Goal: Information Seeking & Learning: Learn about a topic

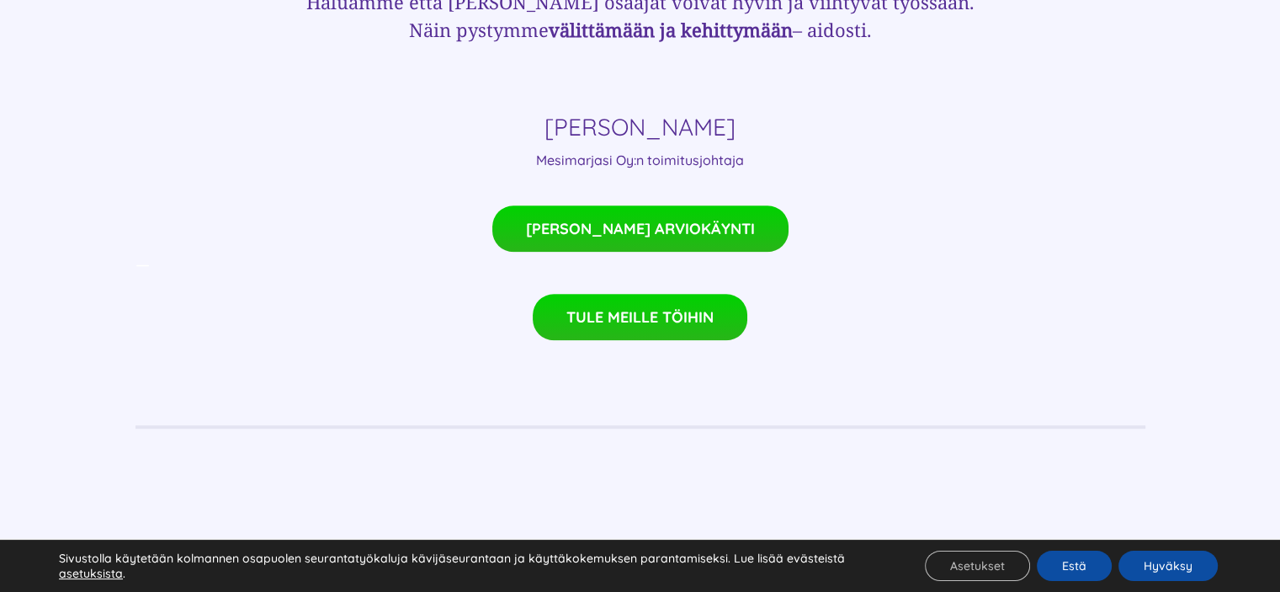
scroll to position [1323, 0]
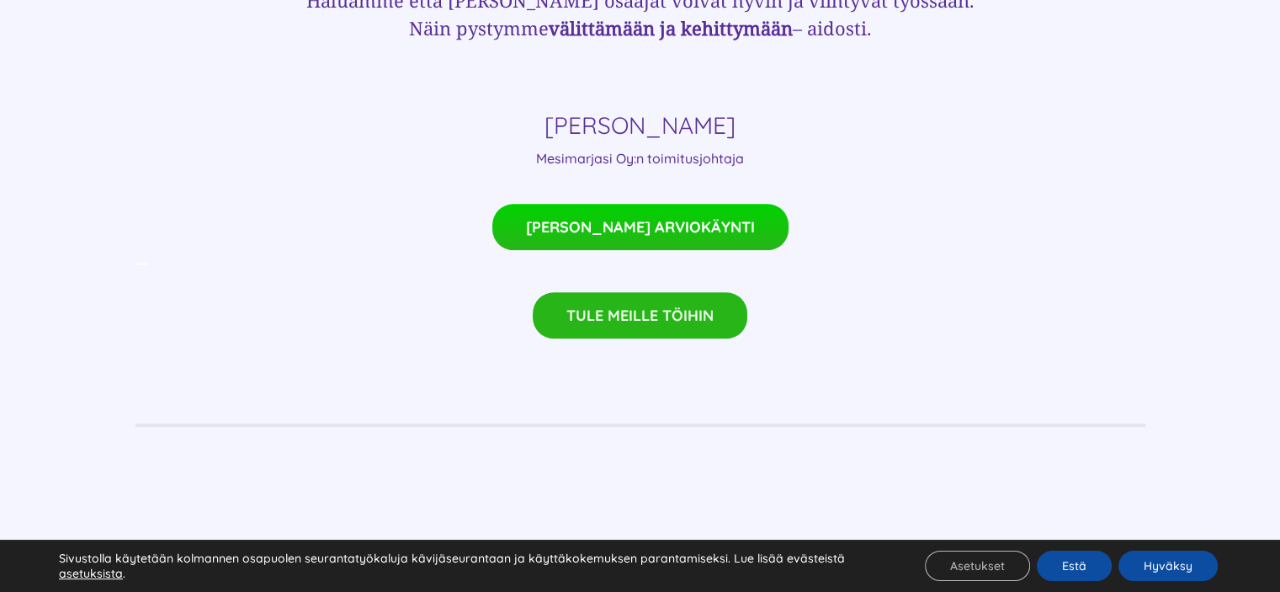
click at [586, 306] on span "TULE MEILLE TÖIHIN" at bounding box center [639, 315] width 147 height 18
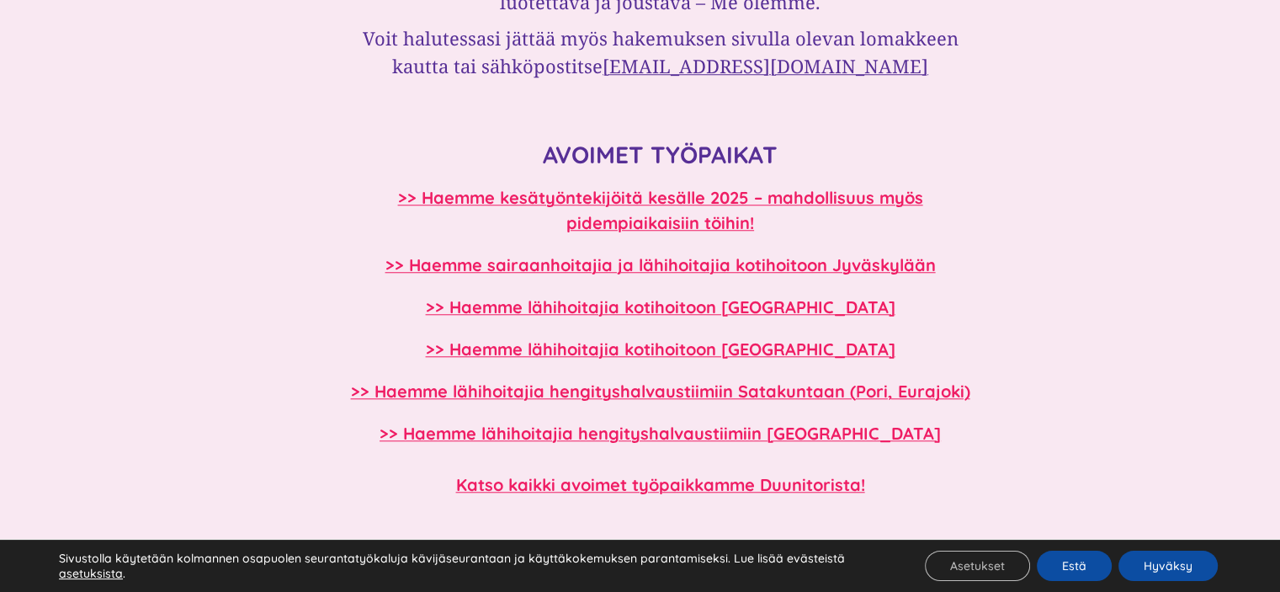
scroll to position [1431, 0]
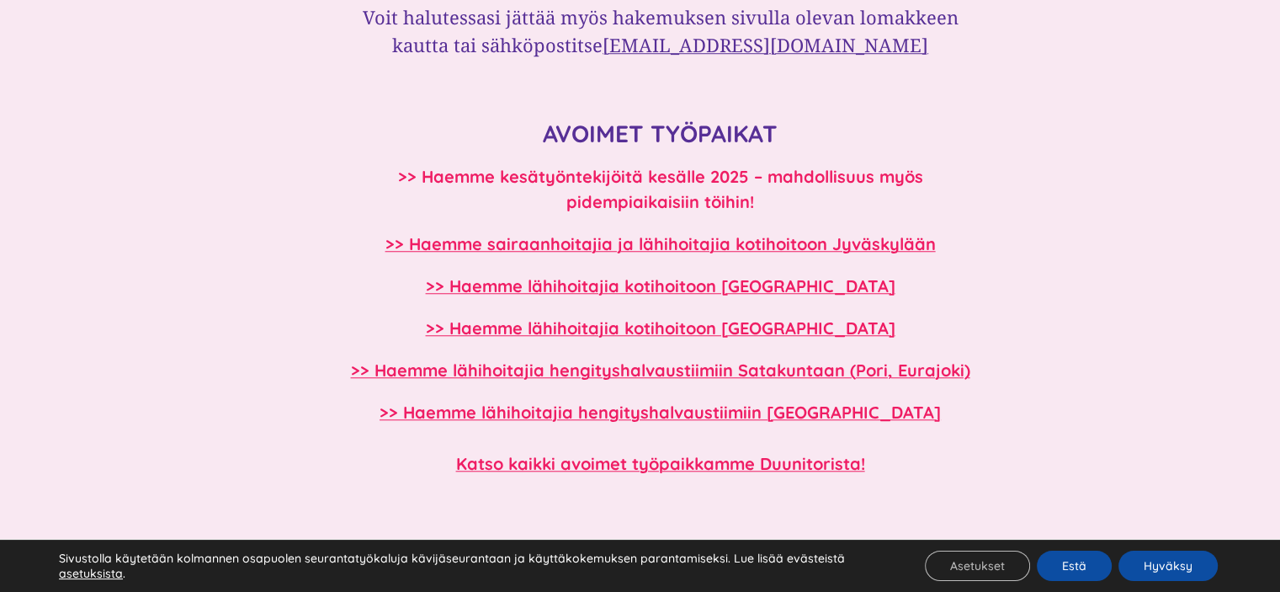
click at [717, 183] on b ">> Haemme kesätyöntekijöitä kesälle 2025 – mahdollisuus myös pidempiaikaisiin t…" at bounding box center [660, 189] width 525 height 46
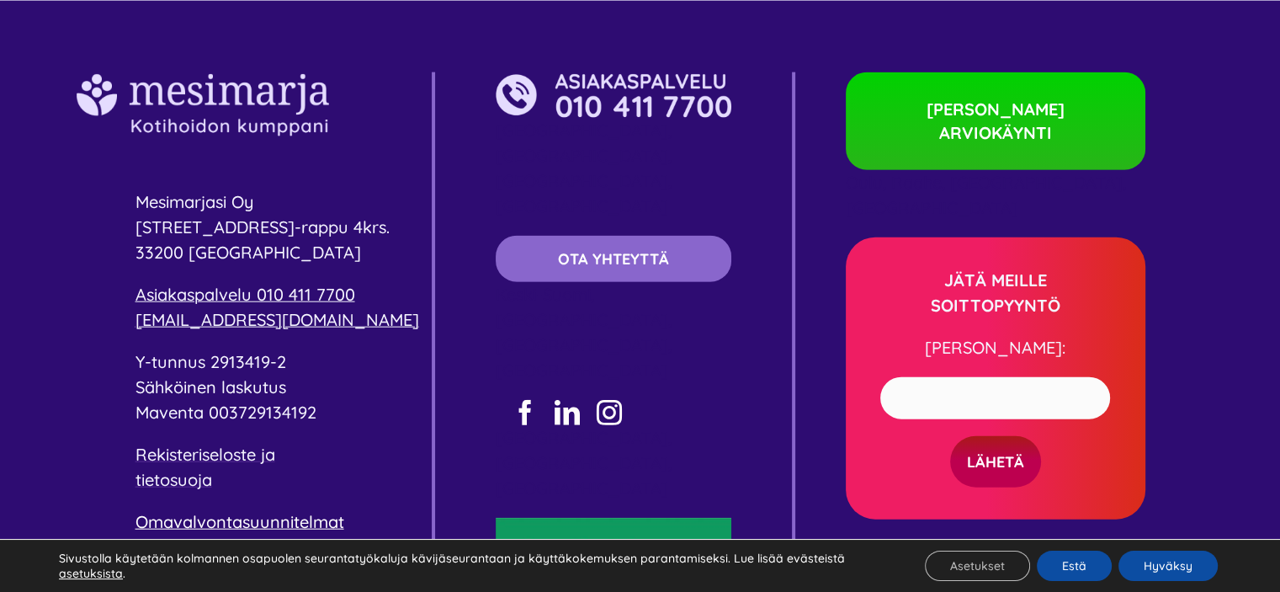
scroll to position [3952, 0]
